Goal: Task Accomplishment & Management: Manage account settings

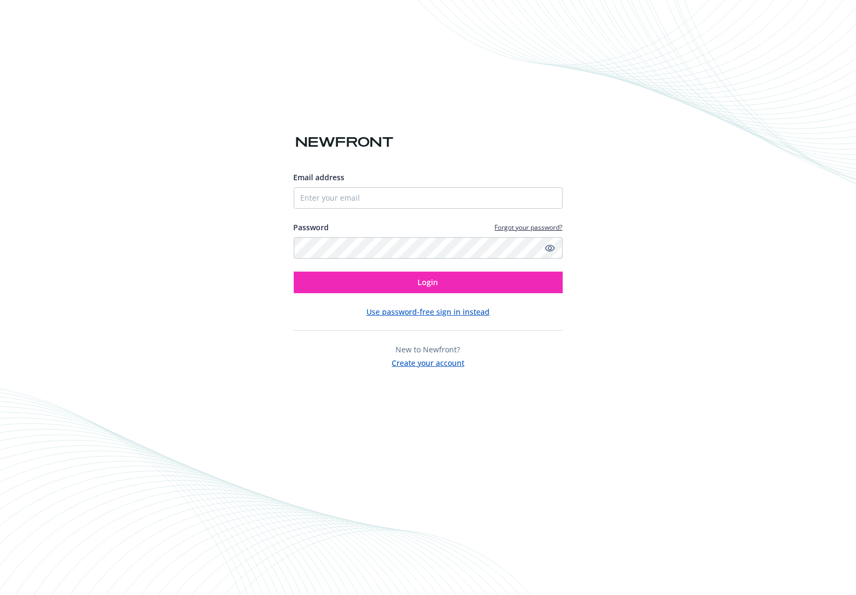
click at [417, 366] on button "Create your account" at bounding box center [428, 361] width 73 height 13
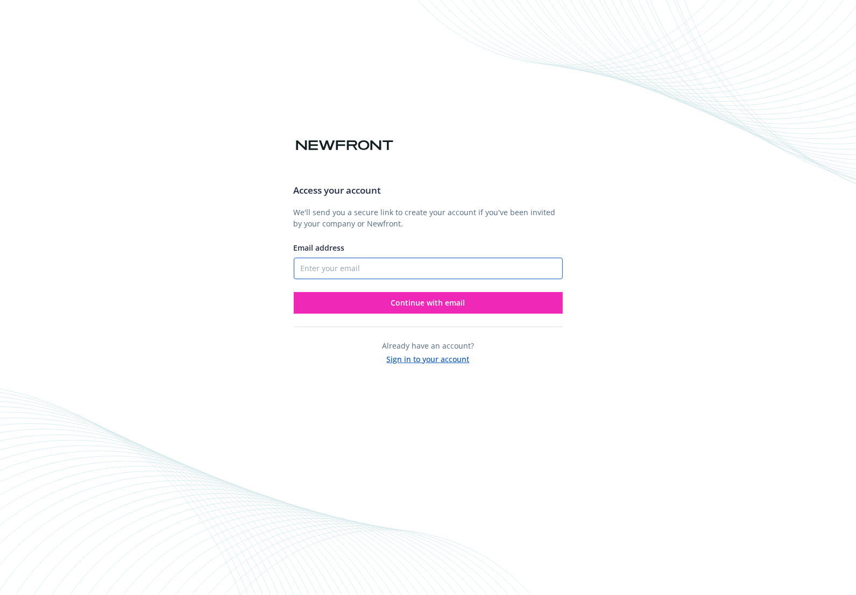
click at [386, 272] on input "Email address" at bounding box center [428, 269] width 269 height 22
click at [249, 260] on div "Access your account We'll send you a secure link to create your account if you'…" at bounding box center [428, 297] width 856 height 595
click at [98, 226] on div "Access your account We'll send you a secure link to create your account if you'…" at bounding box center [428, 297] width 856 height 595
click at [419, 360] on button "Sign in to your account" at bounding box center [428, 358] width 83 height 13
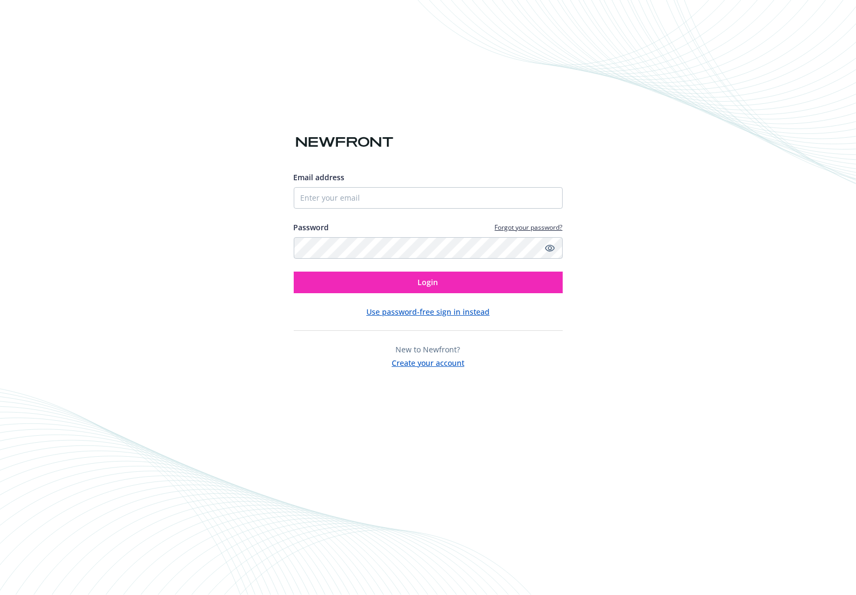
click at [425, 315] on button "Use password-free sign in instead" at bounding box center [428, 311] width 123 height 11
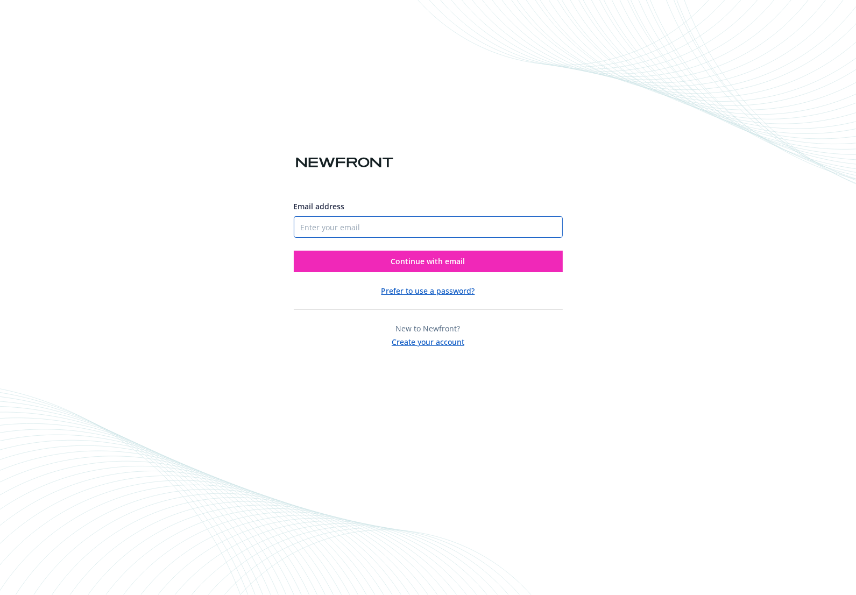
click at [371, 227] on input "Email address" at bounding box center [428, 227] width 269 height 22
type input "shermanyee11@gmail.com"
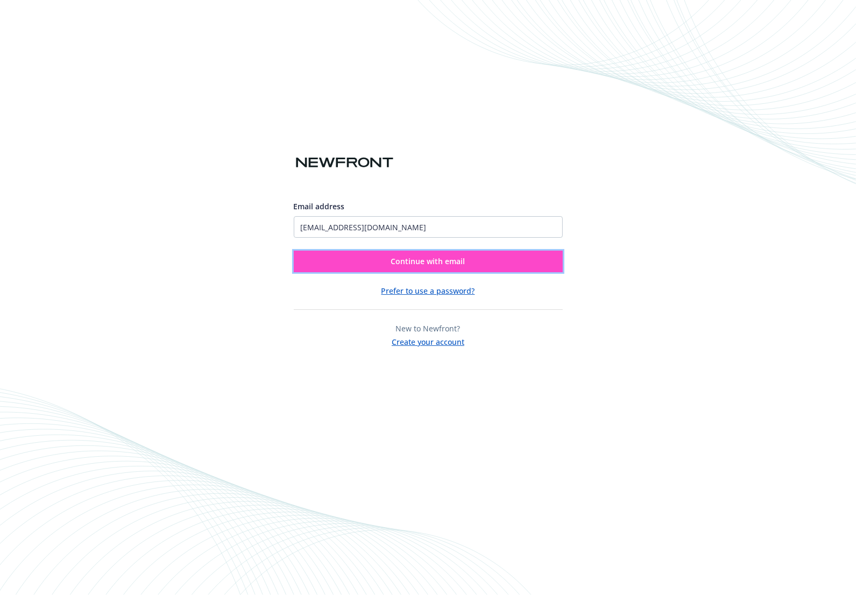
click at [377, 262] on button "Continue with email" at bounding box center [428, 262] width 269 height 22
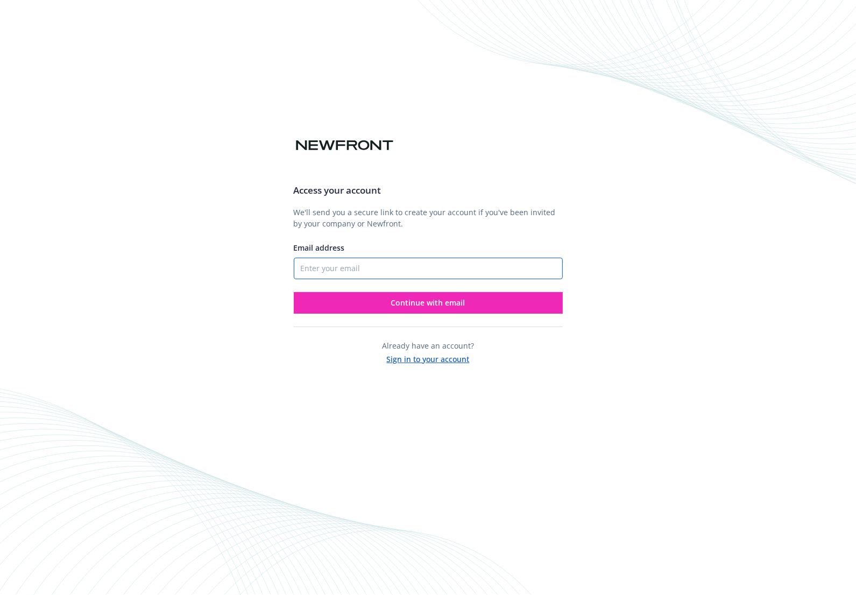
click at [406, 276] on input "Email address" at bounding box center [428, 269] width 269 height 22
click at [268, 263] on div "Access your account We'll send you a secure link to create your account if you'…" at bounding box center [428, 297] width 856 height 595
click at [427, 364] on button "Sign in to your account" at bounding box center [428, 358] width 83 height 13
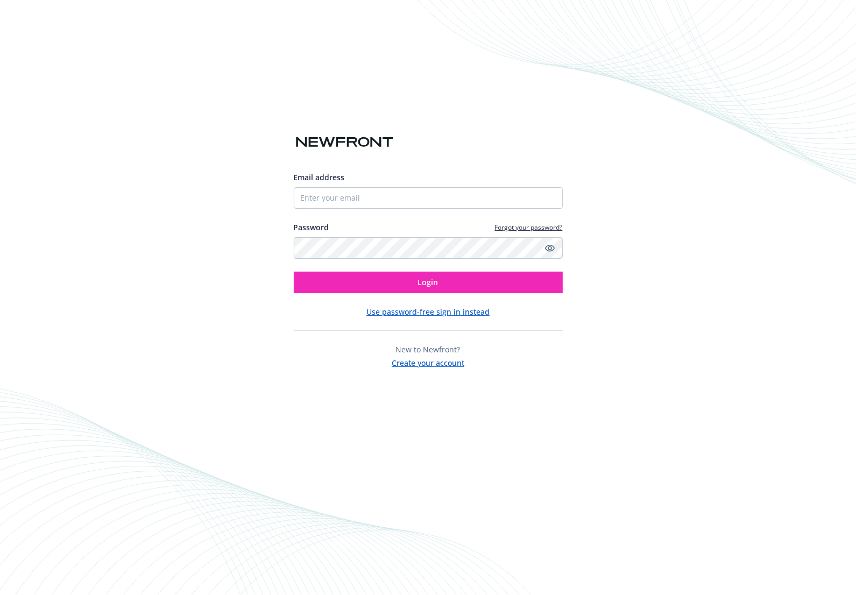
click at [417, 310] on button "Use password-free sign in instead" at bounding box center [428, 311] width 123 height 11
